Goal: Task Accomplishment & Management: Complete application form

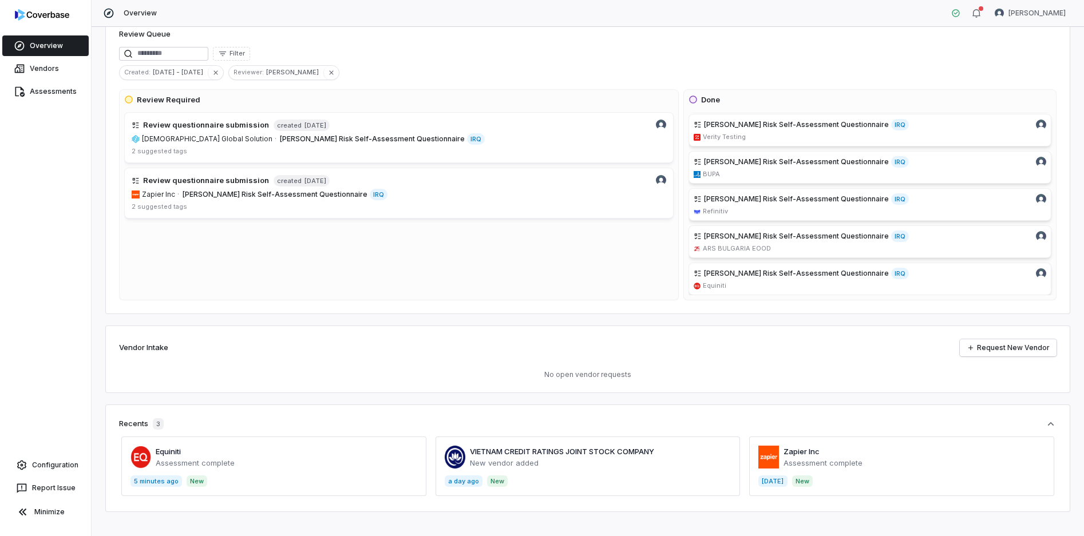
scroll to position [36, 0]
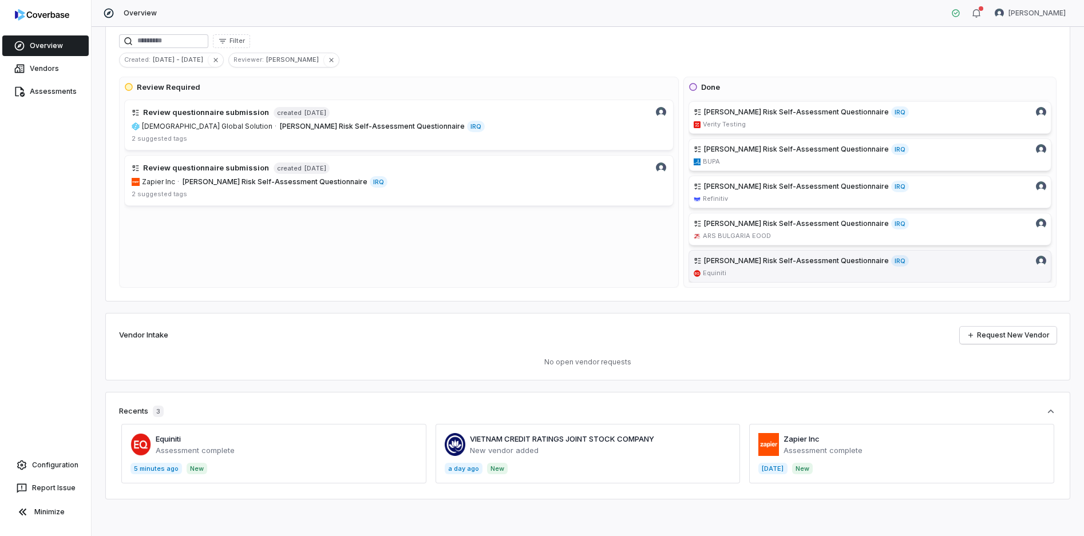
click at [805, 262] on span "[PERSON_NAME] Risk Self-Assessment Questionnaire" at bounding box center [796, 260] width 185 height 9
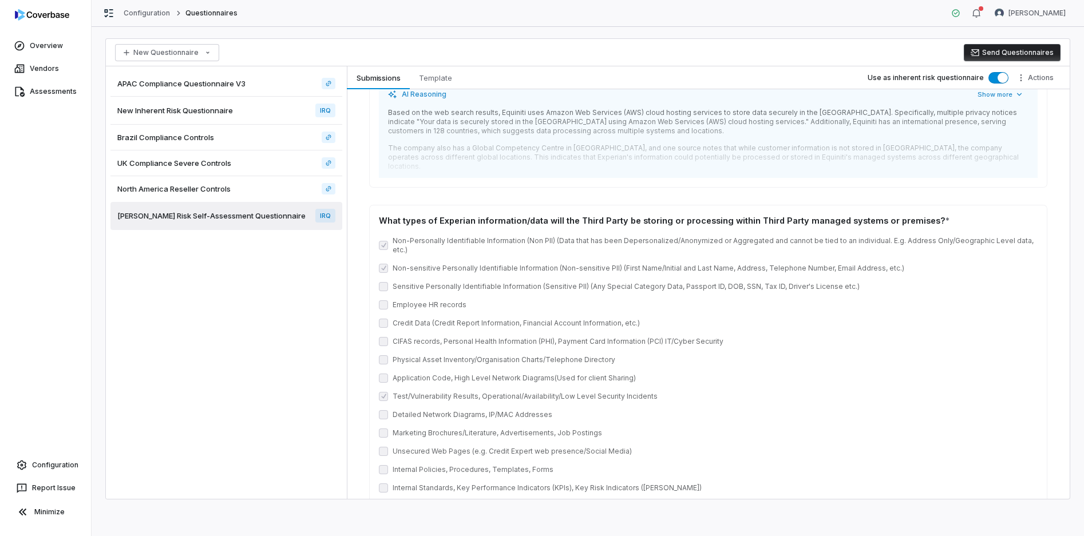
scroll to position [3091, 0]
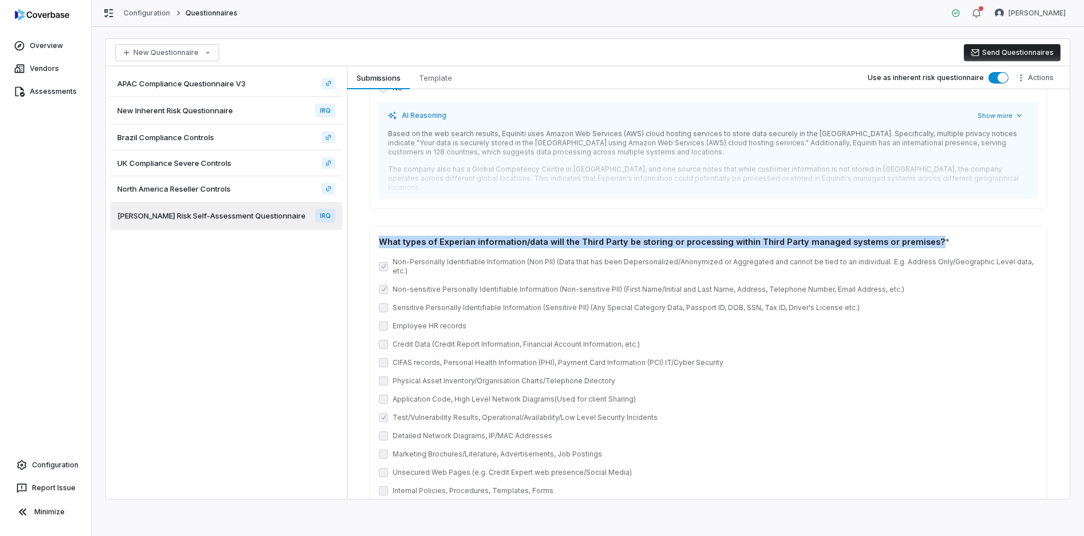
drag, startPoint x: 381, startPoint y: 220, endPoint x: 919, endPoint y: 228, distance: 538.2
click at [919, 236] on div "What types of Experian information/data will the Third Party be storing or proc…" at bounding box center [708, 242] width 659 height 13
copy div "What types of Experian information/data will the Third Party be storing or proc…"
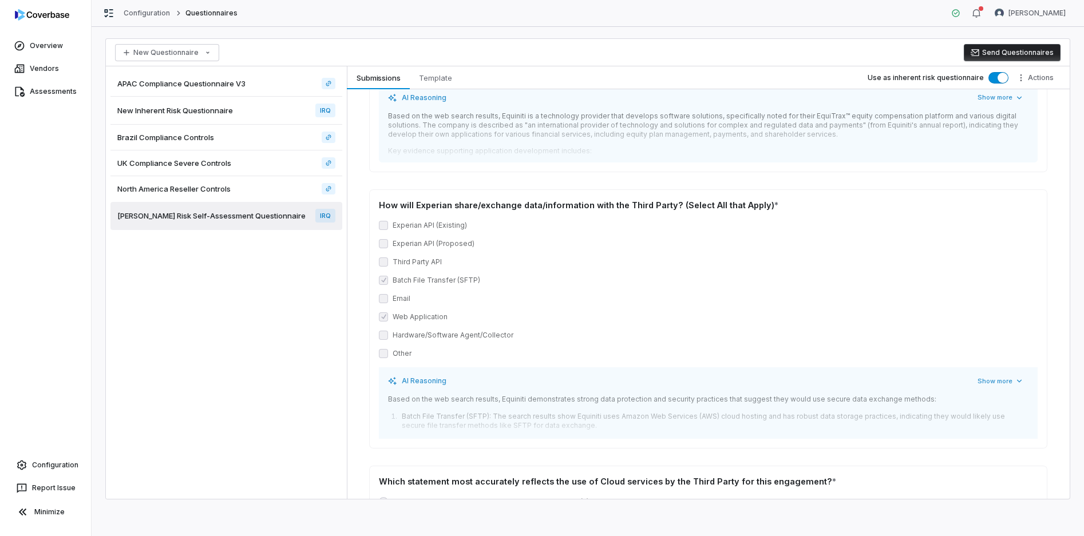
scroll to position [4064, 0]
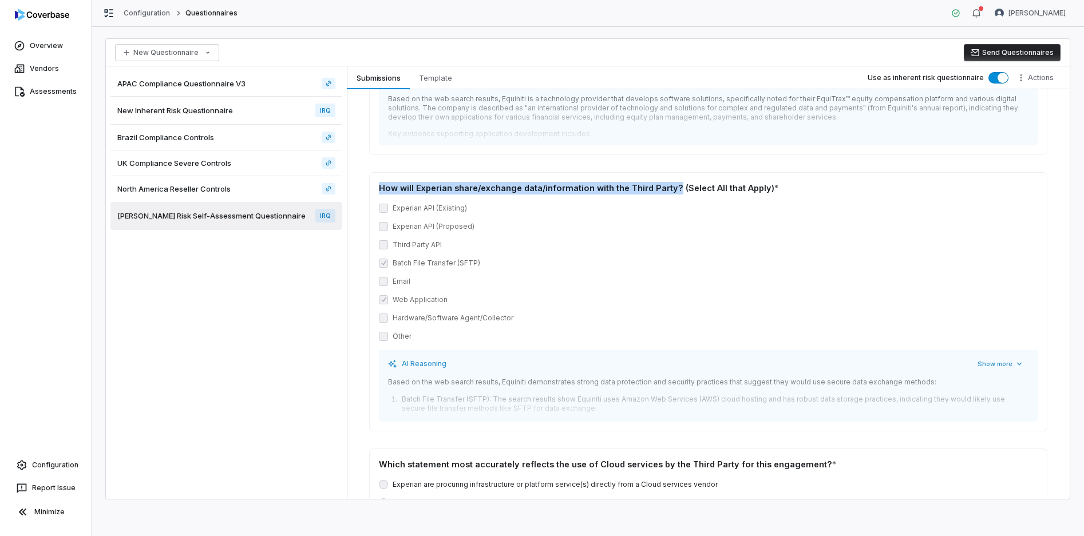
drag, startPoint x: 379, startPoint y: 159, endPoint x: 671, endPoint y: 160, distance: 292.0
click at [671, 182] on div "How will Experian share/exchange data/information with the Third Party? (Select…" at bounding box center [708, 188] width 659 height 13
copy div "How will Experian share/exchange data/information with the Third Party?"
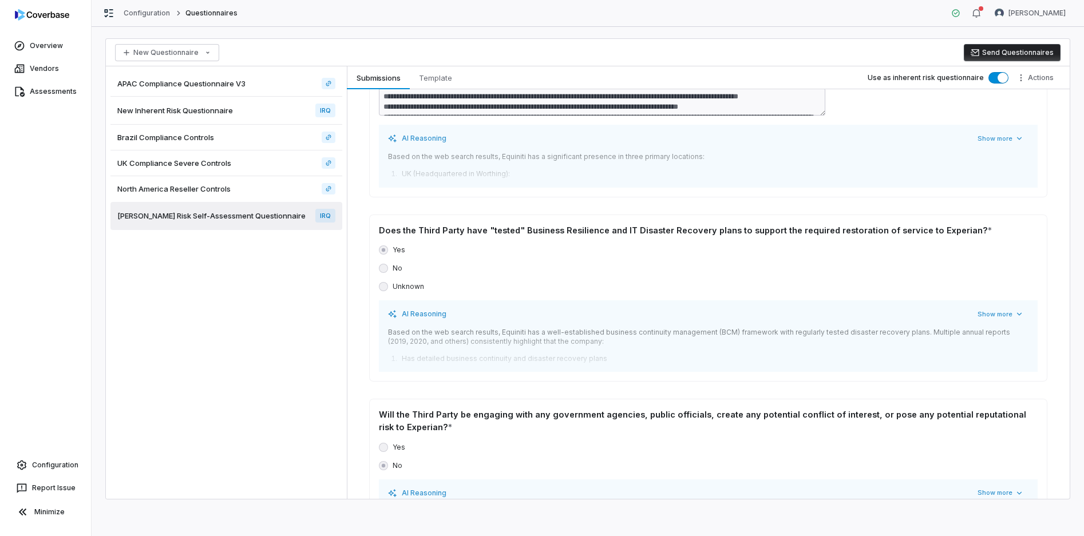
scroll to position [8700, 0]
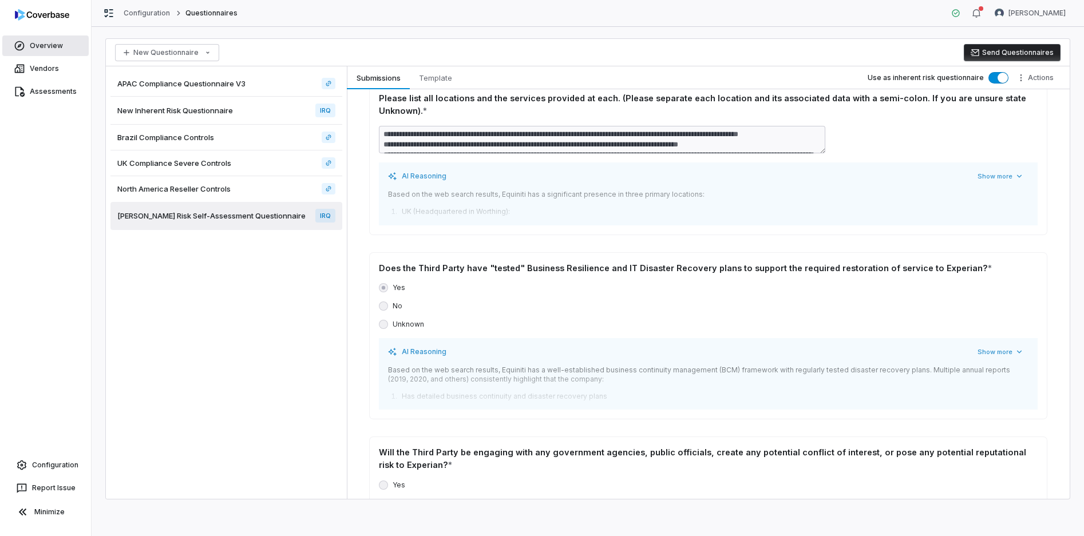
drag, startPoint x: 31, startPoint y: 49, endPoint x: 52, endPoint y: 53, distance: 21.0
click at [31, 49] on link "Overview" at bounding box center [45, 45] width 86 height 21
